Goal: Transaction & Acquisition: Purchase product/service

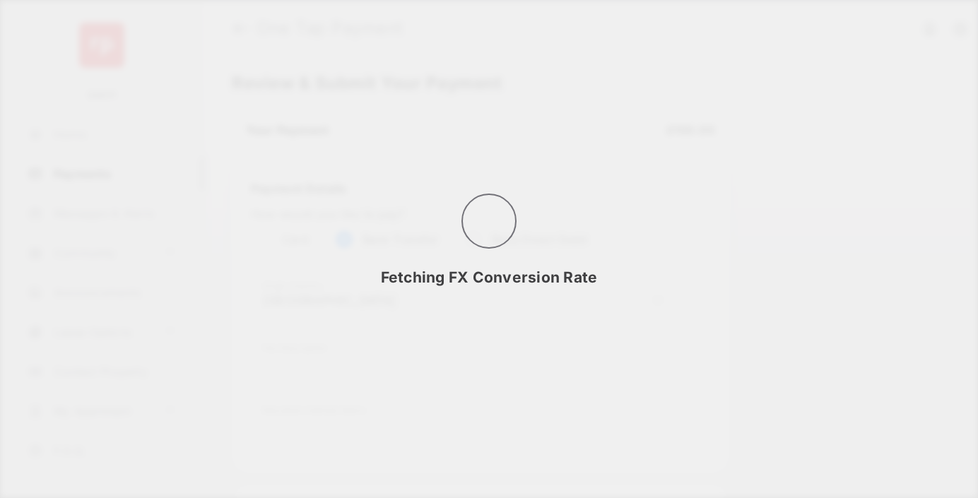
select select "**"
select select "*******"
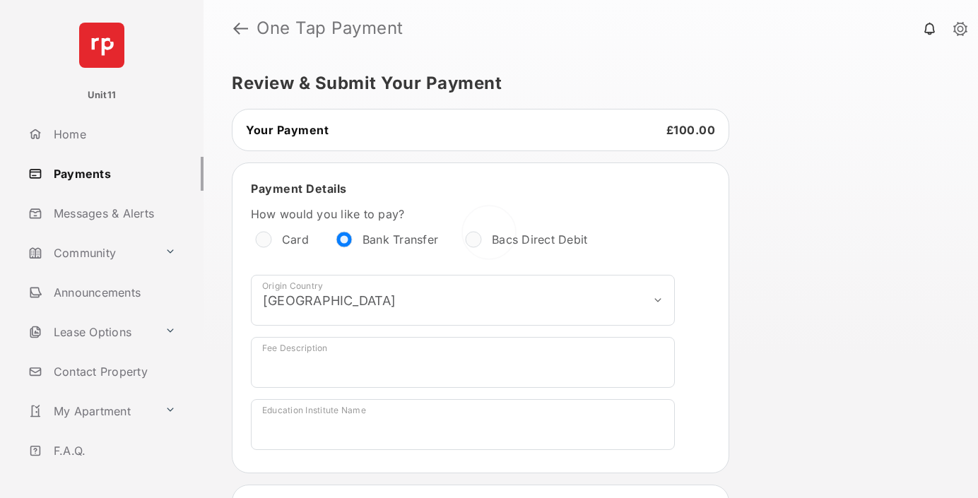
scroll to position [340, 0]
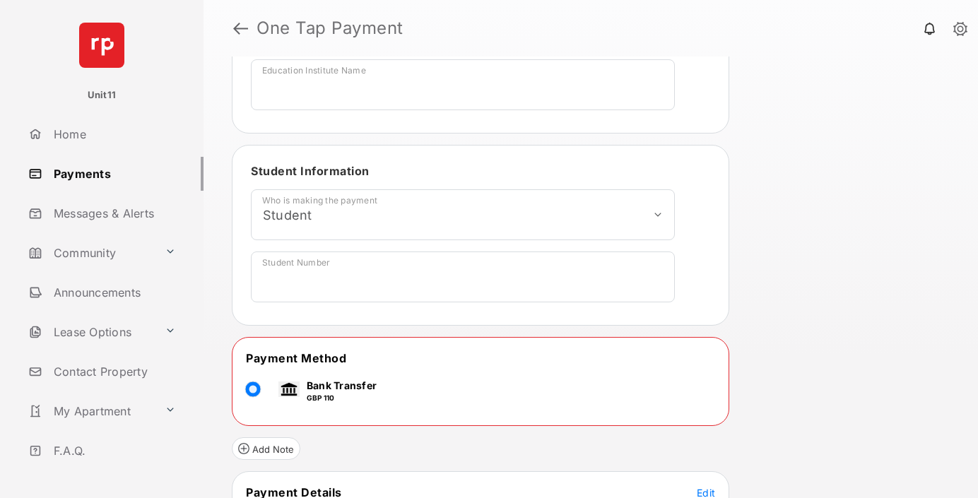
click at [706, 492] on span "Edit" at bounding box center [705, 493] width 18 height 12
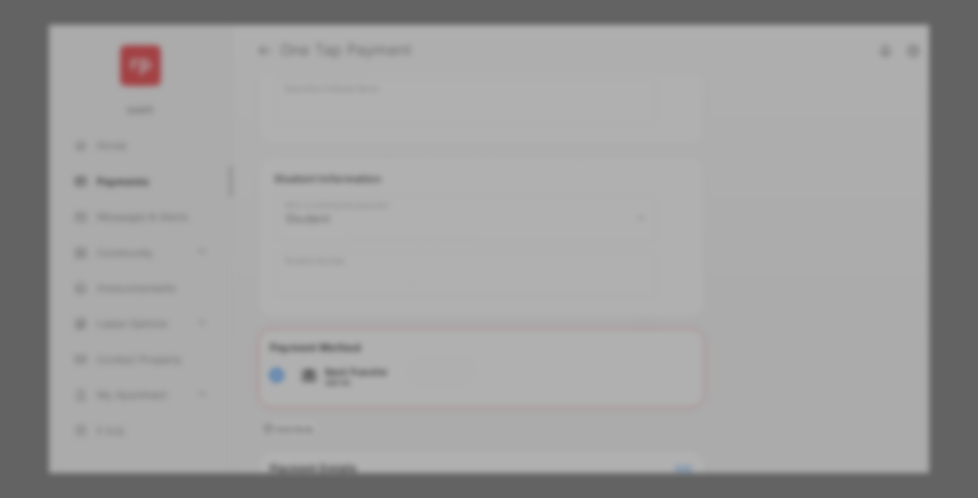
click at [463, 269] on div "Other Amount" at bounding box center [462, 281] width 229 height 24
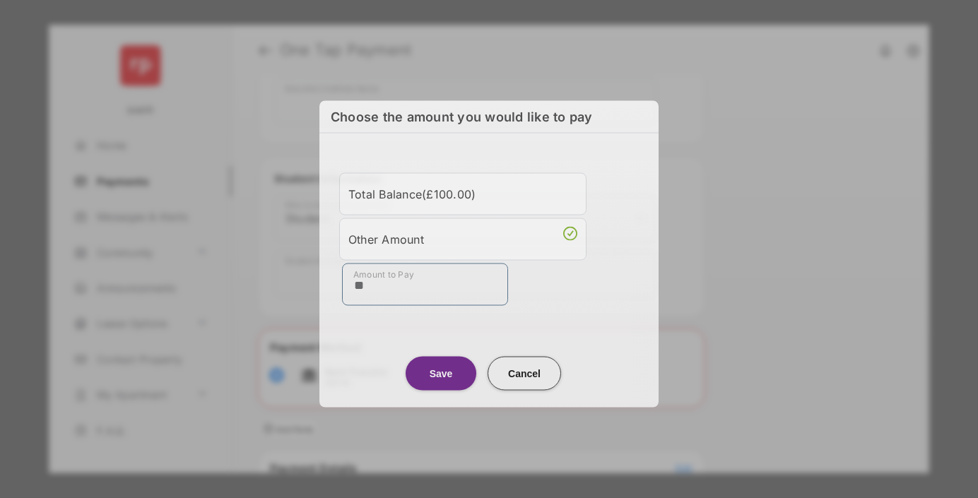
type input "**"
click at [441, 369] on button "Save" at bounding box center [440, 373] width 71 height 34
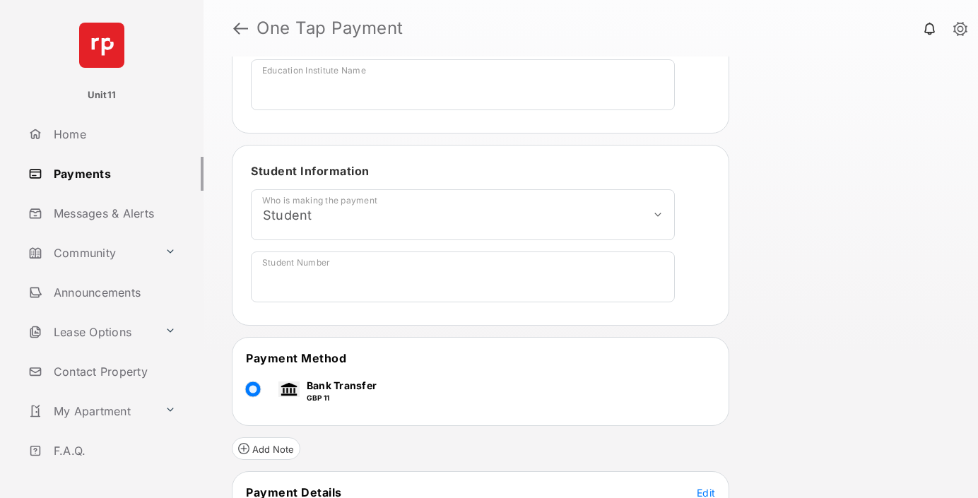
click at [706, 492] on span "Edit" at bounding box center [705, 493] width 18 height 12
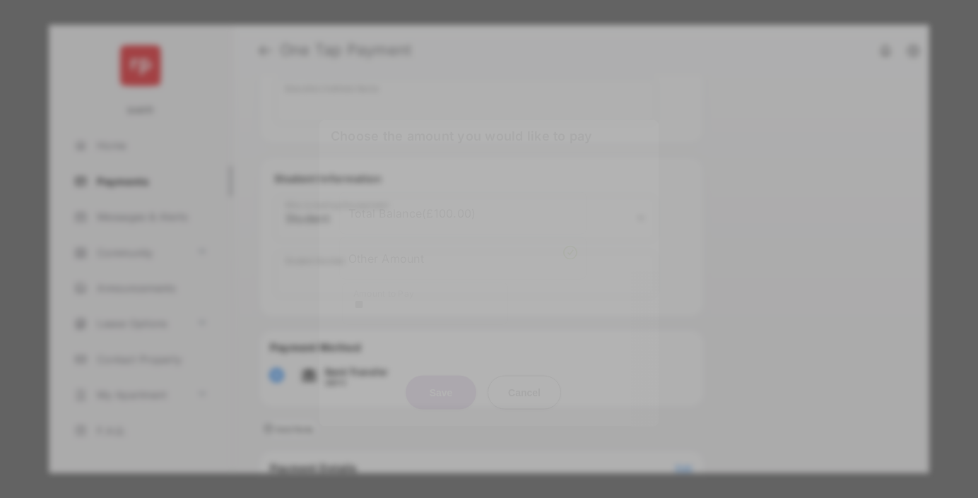
click at [441, 384] on button "Save" at bounding box center [440, 392] width 71 height 34
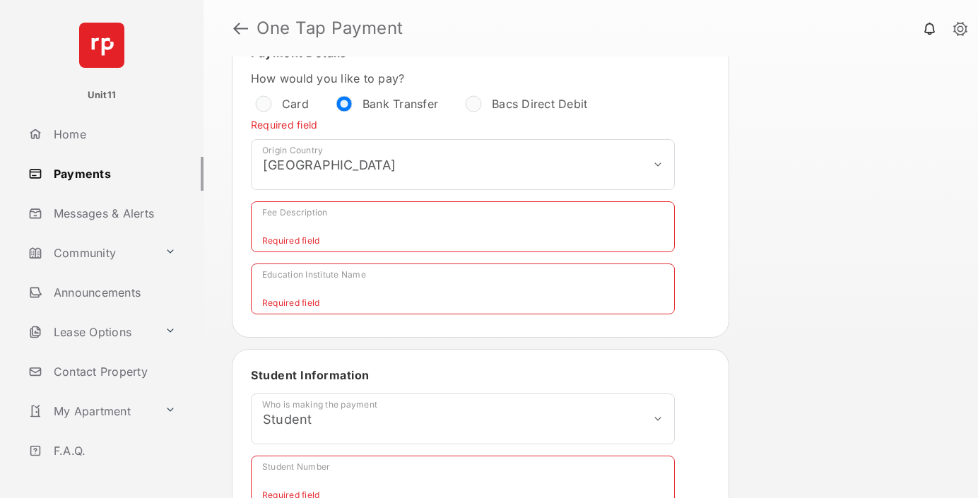
scroll to position [141, 0]
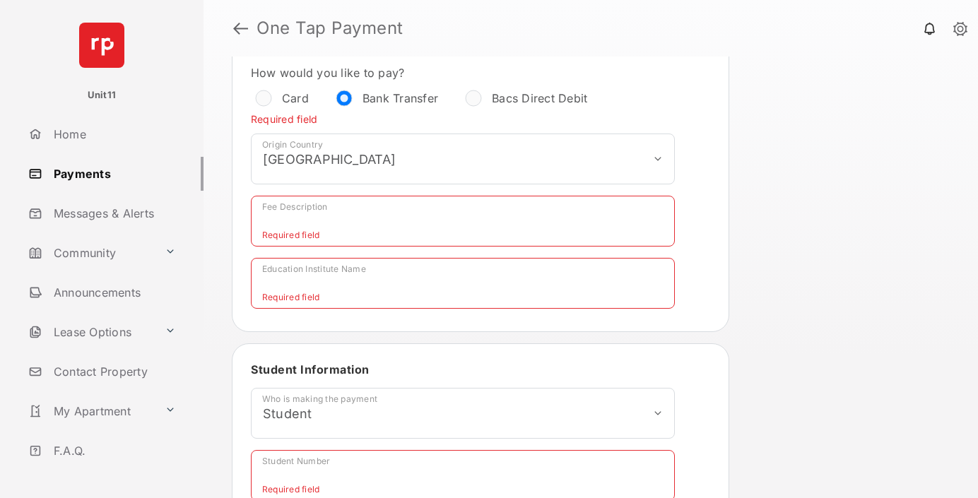
click at [383, 220] on input "Fee Description" at bounding box center [463, 221] width 424 height 51
click at [339, 283] on input "Education Institute Name" at bounding box center [463, 283] width 424 height 51
click at [337, 283] on input "Education Institute Name" at bounding box center [463, 283] width 424 height 51
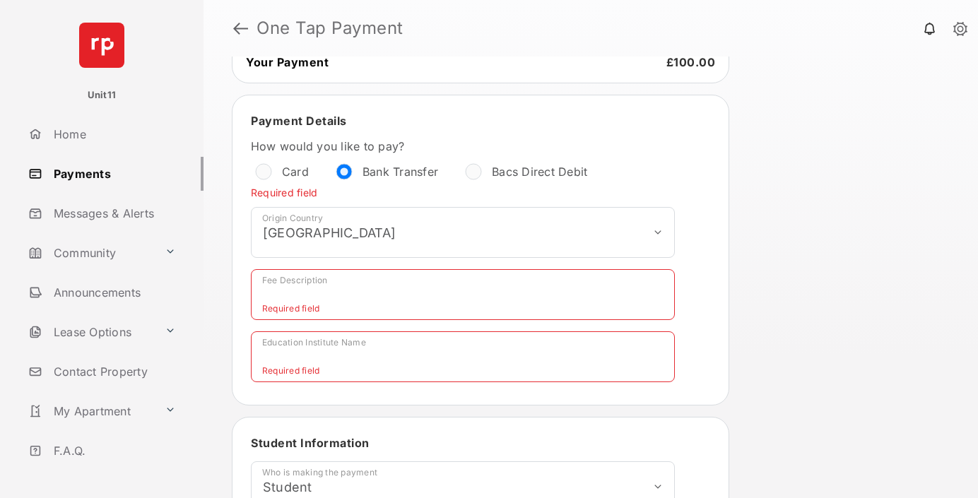
scroll to position [0, 0]
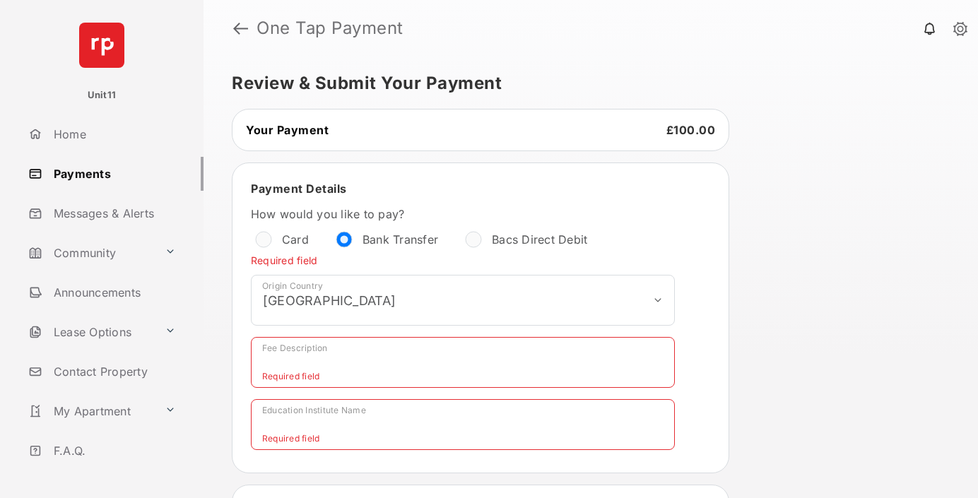
click at [486, 87] on h5 "Review & Submit Your Payment" at bounding box center [585, 83] width 706 height 17
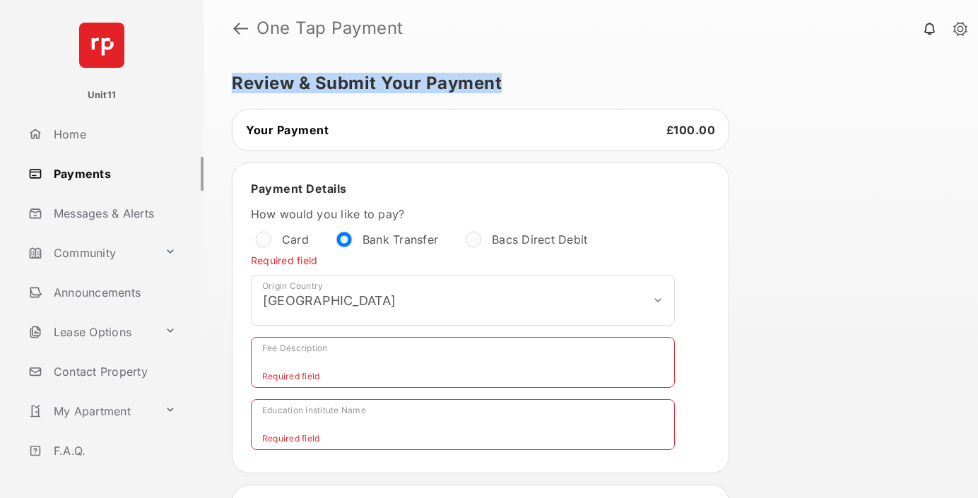
drag, startPoint x: 486, startPoint y: 87, endPoint x: 243, endPoint y: 81, distance: 243.1
click at [243, 81] on h5 "Review & Submit Your Payment" at bounding box center [585, 83] width 706 height 17
drag, startPoint x: 243, startPoint y: 81, endPoint x: 447, endPoint y: 82, distance: 204.1
click at [447, 82] on h5 "Review & Submit Your Payment" at bounding box center [585, 83] width 706 height 17
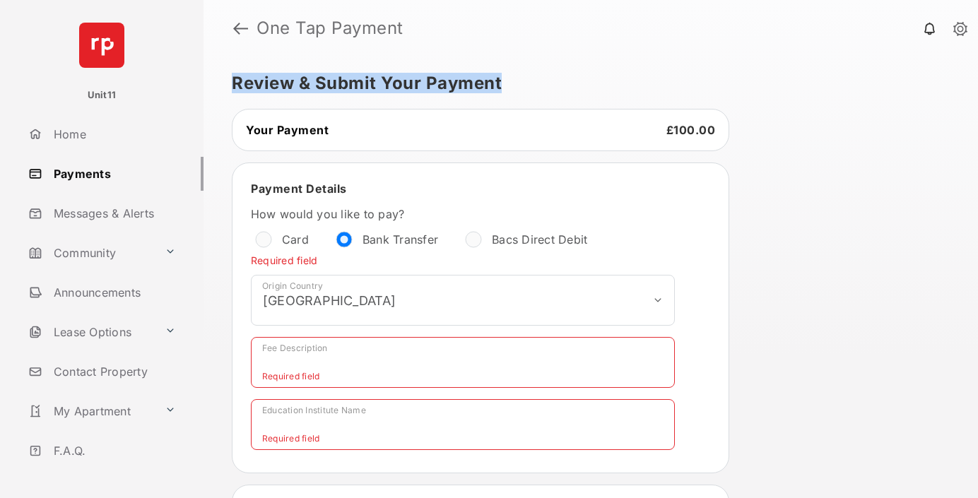
click at [447, 82] on h5 "Review & Submit Your Payment" at bounding box center [585, 83] width 706 height 17
drag, startPoint x: 447, startPoint y: 82, endPoint x: 285, endPoint y: 83, distance: 161.8
click at [285, 83] on h5 "Review & Submit Your Payment" at bounding box center [585, 83] width 706 height 17
drag, startPoint x: 285, startPoint y: 83, endPoint x: 473, endPoint y: 84, distance: 187.9
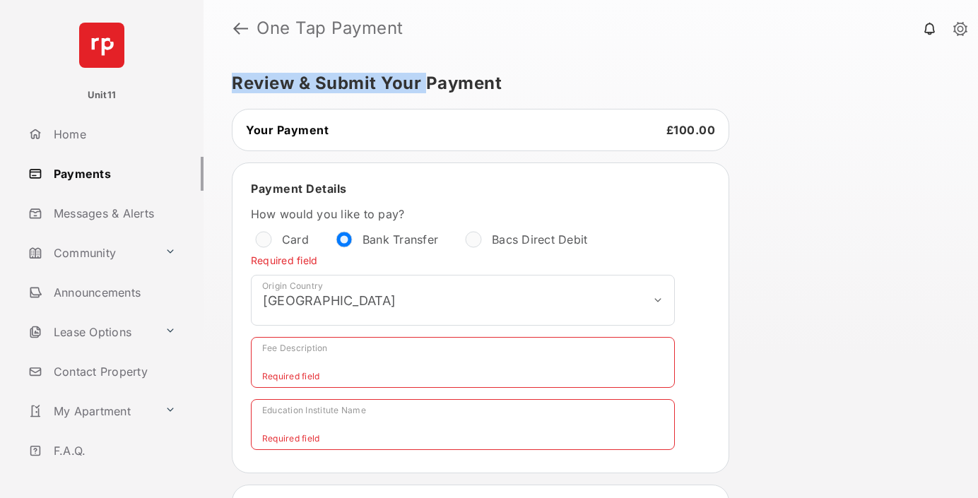
click at [473, 84] on h5 "Review & Submit Your Payment" at bounding box center [585, 83] width 706 height 17
drag, startPoint x: 473, startPoint y: 84, endPoint x: 271, endPoint y: 69, distance: 202.6
click at [271, 69] on div "**********" at bounding box center [590, 277] width 774 height 441
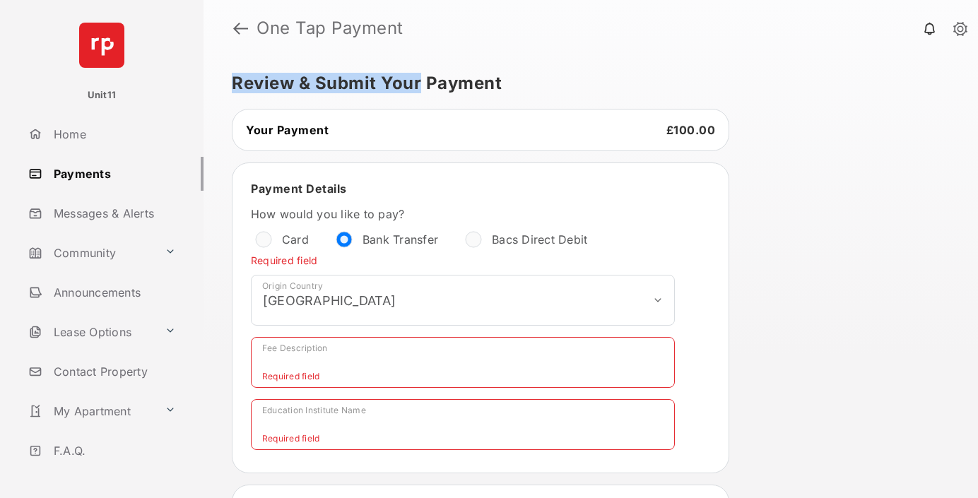
drag, startPoint x: 271, startPoint y: 69, endPoint x: 439, endPoint y: 76, distance: 167.5
click at [438, 76] on div "**********" at bounding box center [590, 277] width 774 height 441
click at [439, 76] on h5 "Review & Submit Your Payment" at bounding box center [585, 83] width 706 height 17
drag, startPoint x: 439, startPoint y: 76, endPoint x: 250, endPoint y: 77, distance: 188.6
click at [250, 77] on h5 "Review & Submit Your Payment" at bounding box center [585, 83] width 706 height 17
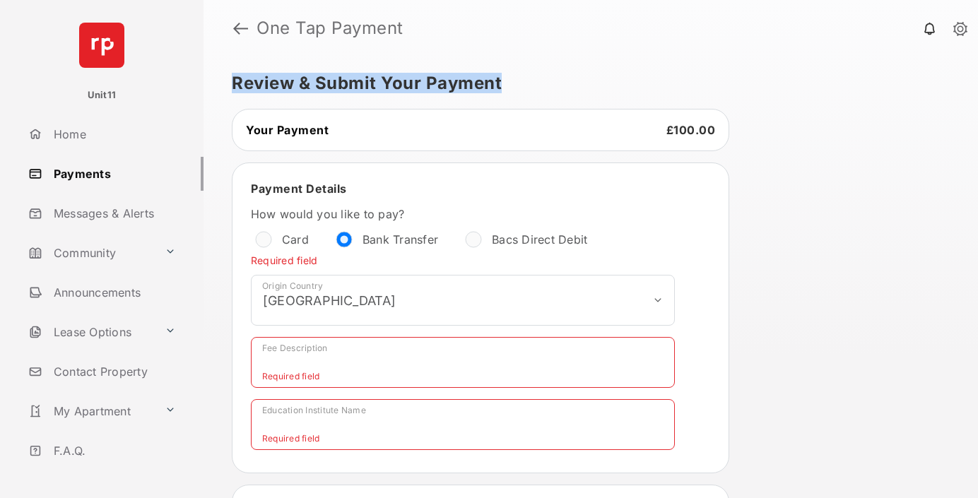
click at [250, 77] on h5 "Review & Submit Your Payment" at bounding box center [585, 83] width 706 height 17
drag, startPoint x: 250, startPoint y: 77, endPoint x: 456, endPoint y: 88, distance: 206.5
click at [451, 88] on h5 "Review & Submit Your Payment" at bounding box center [585, 83] width 706 height 17
click at [458, 88] on h5 "Review & Submit Your Payment" at bounding box center [585, 83] width 706 height 17
drag, startPoint x: 458, startPoint y: 88, endPoint x: 240, endPoint y: 87, distance: 217.6
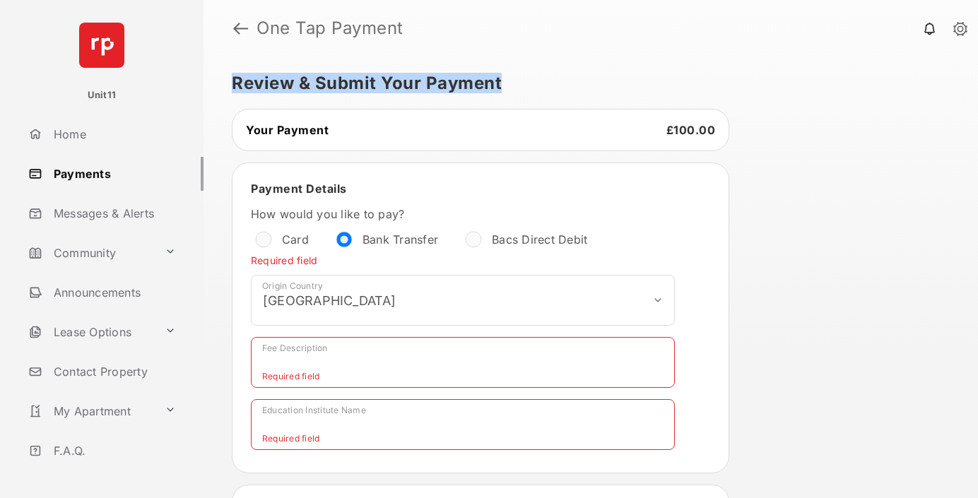
click at [240, 88] on h5 "Review & Submit Your Payment" at bounding box center [585, 83] width 706 height 17
click at [240, 87] on h5 "Review & Submit Your Payment" at bounding box center [585, 83] width 706 height 17
drag, startPoint x: 240, startPoint y: 87, endPoint x: 475, endPoint y: 80, distance: 234.6
click at [475, 80] on h5 "Review & Submit Your Payment" at bounding box center [585, 83] width 706 height 17
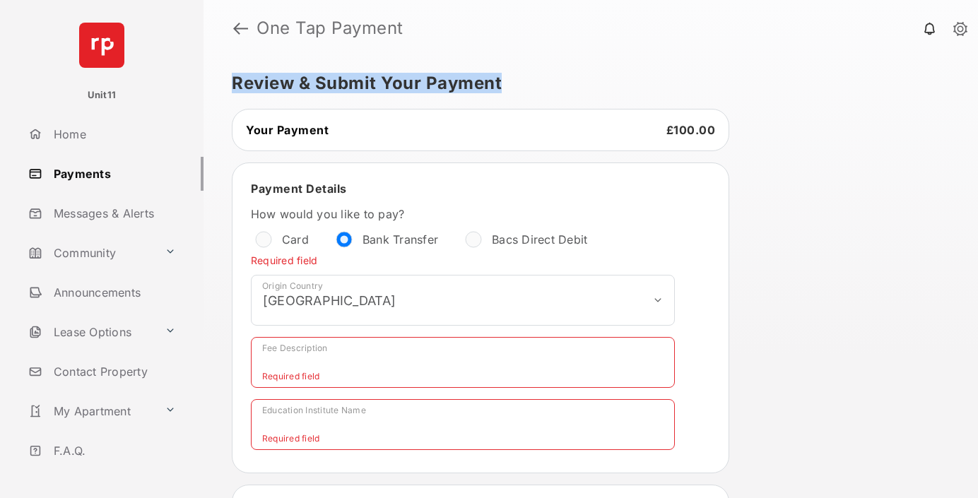
drag, startPoint x: 475, startPoint y: 80, endPoint x: 260, endPoint y: 80, distance: 214.7
click at [260, 80] on h5 "Review & Submit Your Payment" at bounding box center [585, 83] width 706 height 17
drag, startPoint x: 260, startPoint y: 80, endPoint x: 458, endPoint y: 79, distance: 198.5
click at [452, 81] on h5 "Review & Submit Your Payment" at bounding box center [585, 83] width 706 height 17
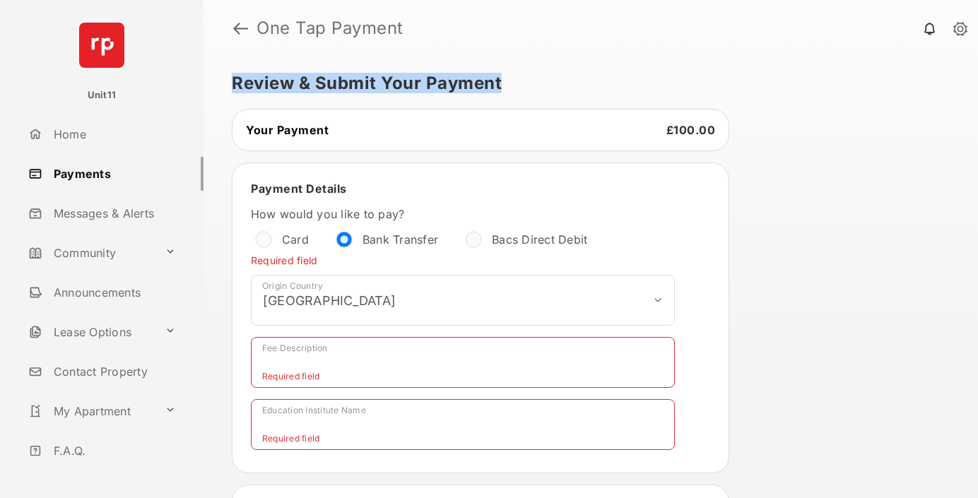
click at [459, 79] on h5 "Review & Submit Your Payment" at bounding box center [585, 83] width 706 height 17
drag, startPoint x: 459, startPoint y: 79, endPoint x: 333, endPoint y: 78, distance: 125.7
click at [333, 78] on h5 "Review & Submit Your Payment" at bounding box center [585, 83] width 706 height 17
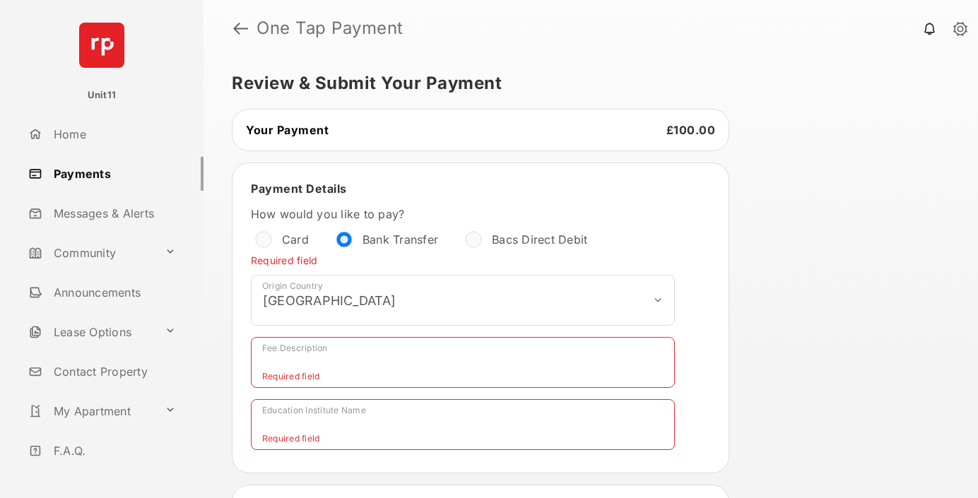
click at [281, 196] on div "**********" at bounding box center [480, 317] width 473 height 287
drag, startPoint x: 281, startPoint y: 196, endPoint x: 493, endPoint y: 239, distance: 216.4
click at [493, 239] on div "**********" at bounding box center [480, 317] width 473 height 287
click at [339, 255] on div "How would you like to pay? Card Bank Transfer Bacs Direct Debit Required field" at bounding box center [480, 241] width 476 height 68
